Goal: Task Accomplishment & Management: Manage account settings

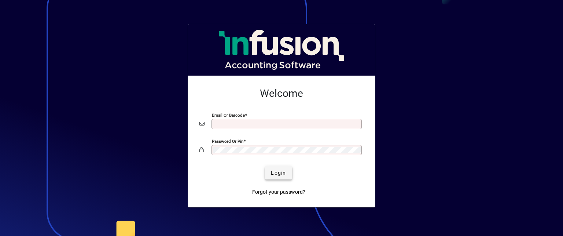
type input "**********"
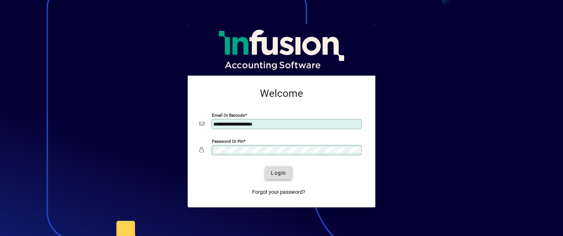
click at [278, 171] on span "Login" at bounding box center [278, 173] width 15 height 8
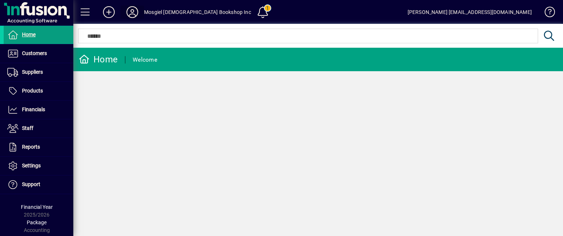
click at [132, 13] on icon at bounding box center [132, 12] width 15 height 12
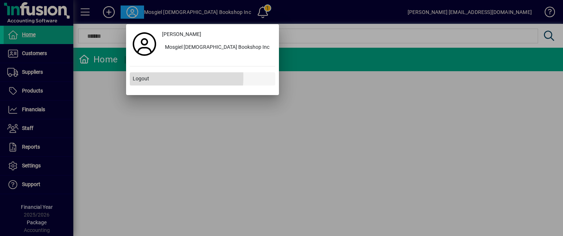
click at [141, 77] on span "Logout" at bounding box center [141, 79] width 16 height 8
